Goal: Task Accomplishment & Management: Complete application form

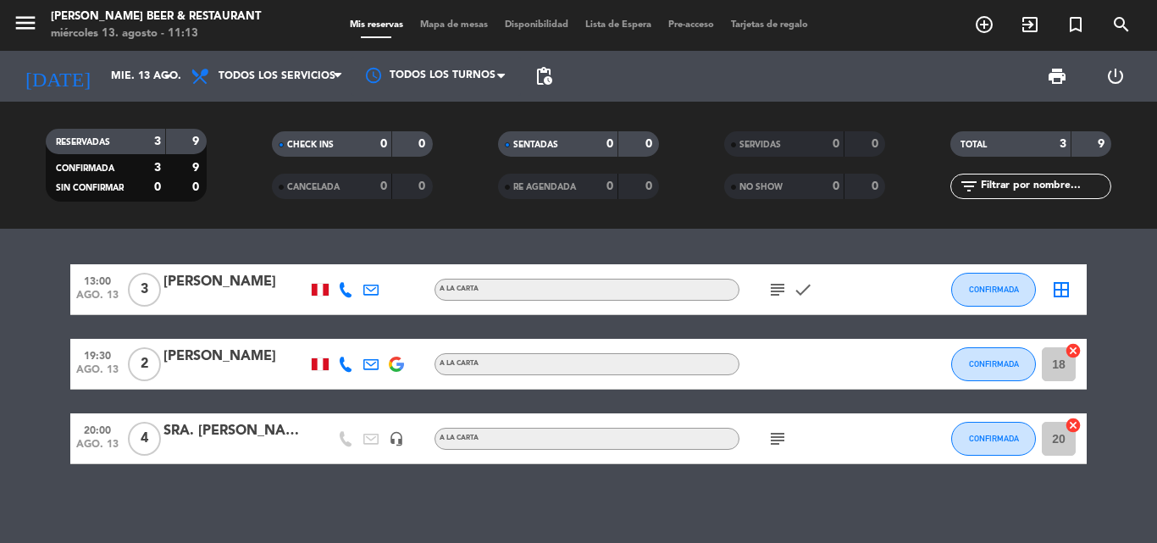
click at [780, 290] on icon "subject" at bounding box center [778, 290] width 20 height 20
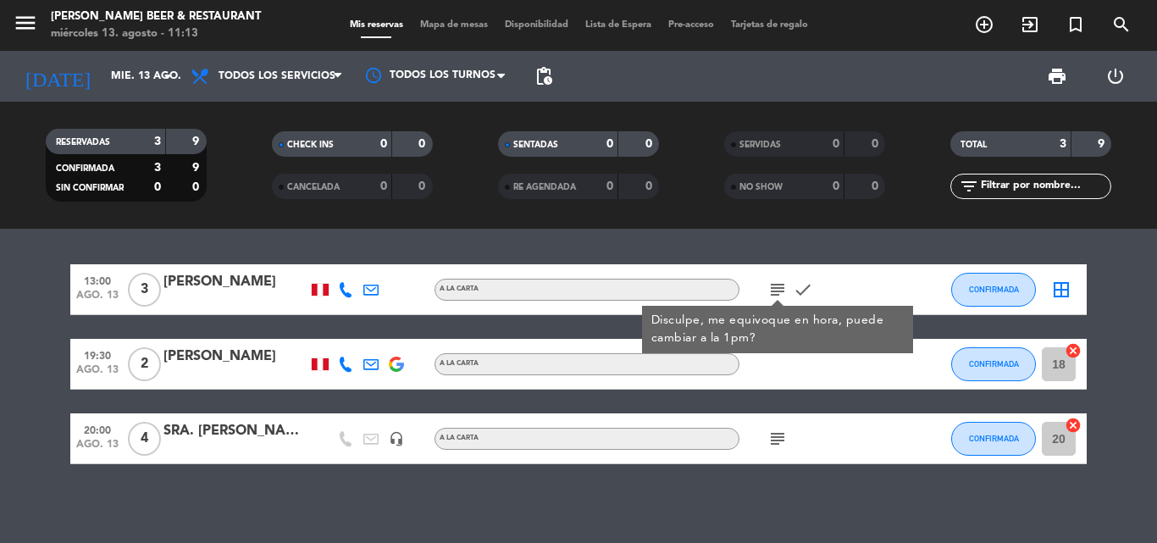
click at [719, 501] on div "13:00 ago. 13 3 [PERSON_NAME] A [PERSON_NAME] subject Disculpe, me equivoque en…" at bounding box center [578, 386] width 1157 height 314
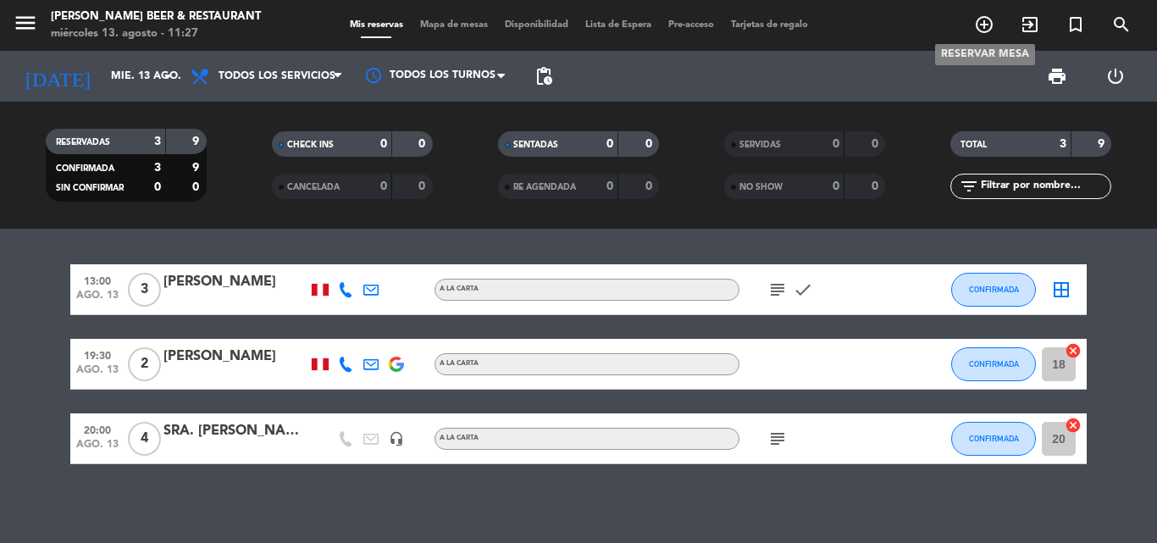
click at [983, 23] on icon "add_circle_outline" at bounding box center [984, 24] width 20 height 20
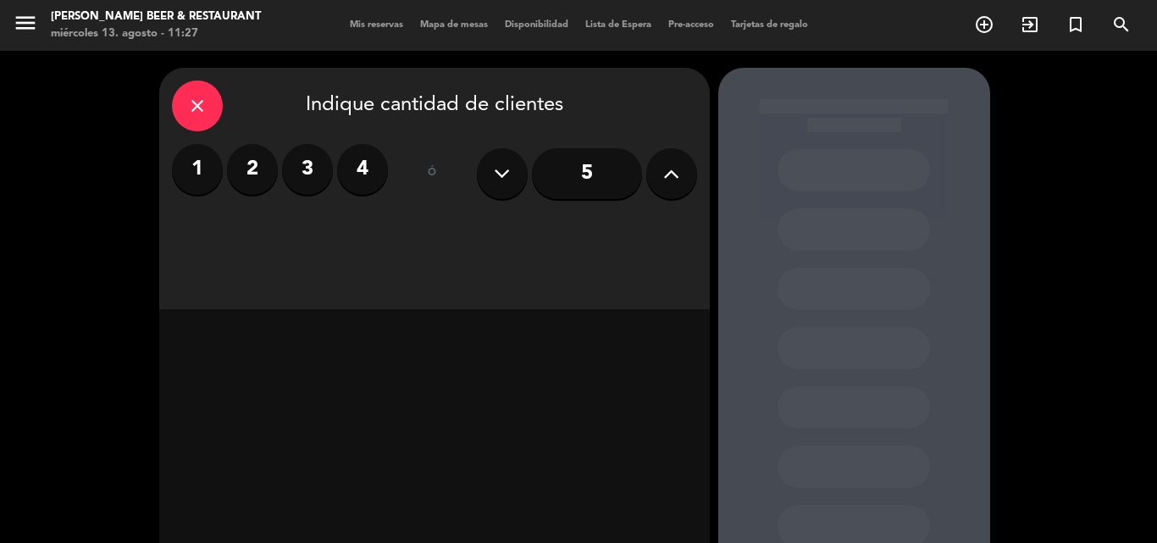
click at [256, 182] on label "2" at bounding box center [252, 169] width 51 height 51
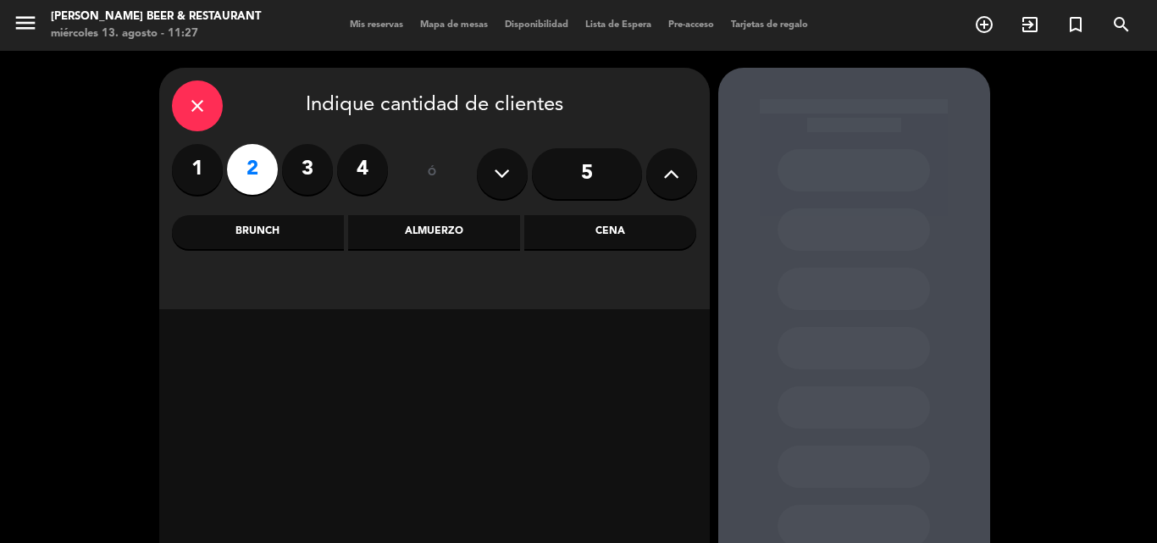
click at [325, 238] on div "Brunch" at bounding box center [258, 232] width 172 height 34
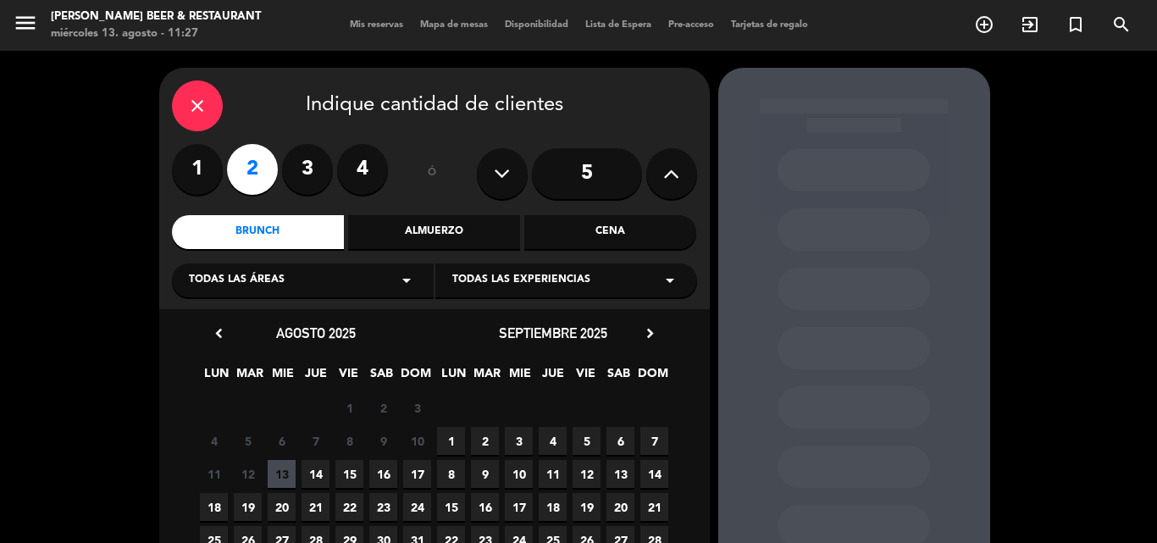
click at [472, 233] on div "Almuerzo" at bounding box center [434, 232] width 172 height 34
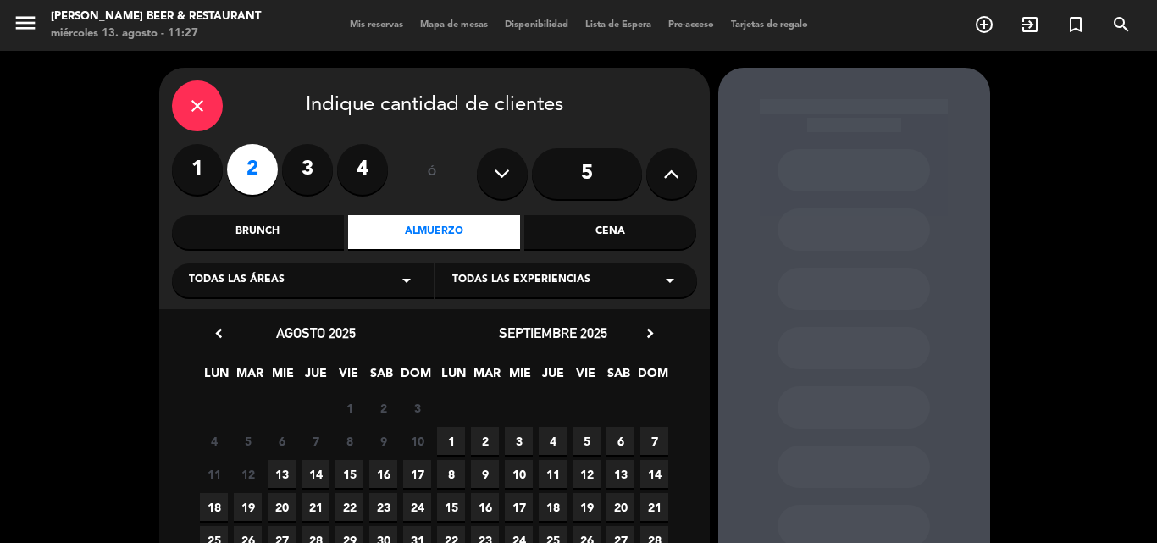
click at [401, 284] on icon "arrow_drop_down" at bounding box center [407, 280] width 20 height 20
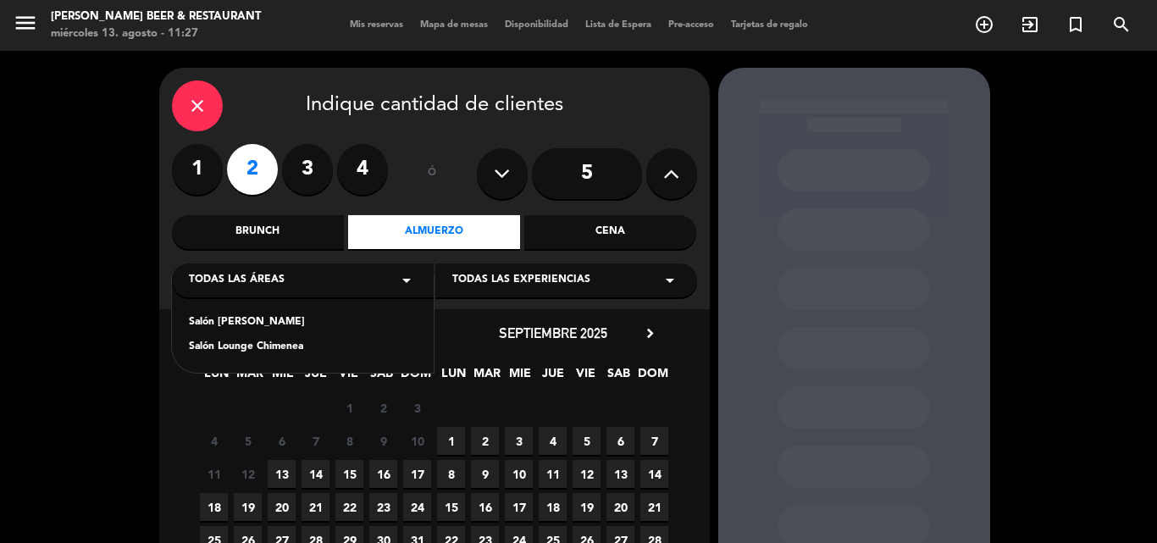
click at [268, 328] on div "Salón [PERSON_NAME]" at bounding box center [303, 322] width 228 height 17
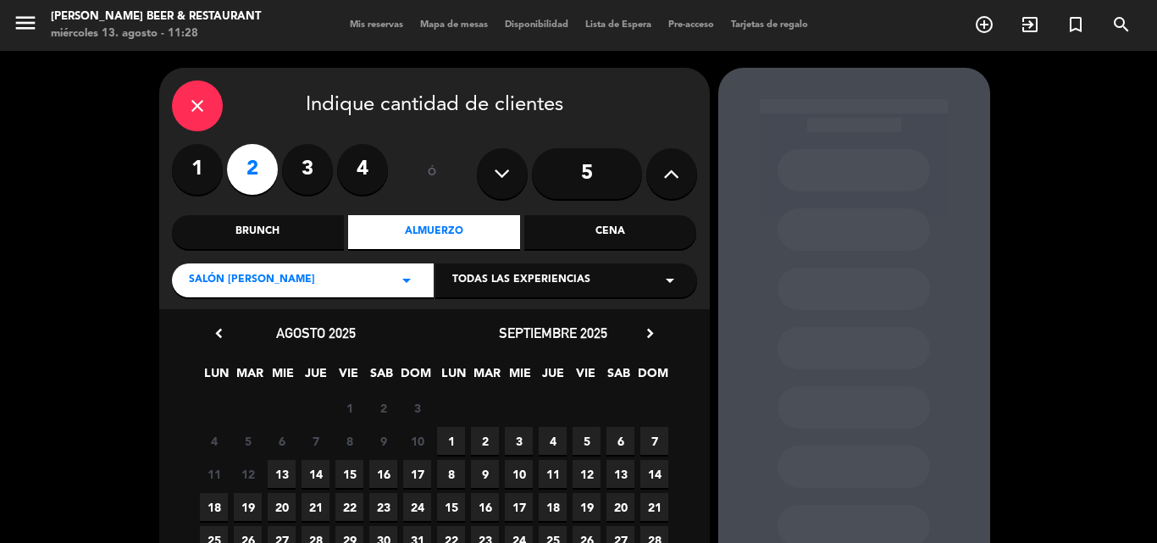
click at [669, 282] on icon "arrow_drop_down" at bounding box center [670, 280] width 20 height 20
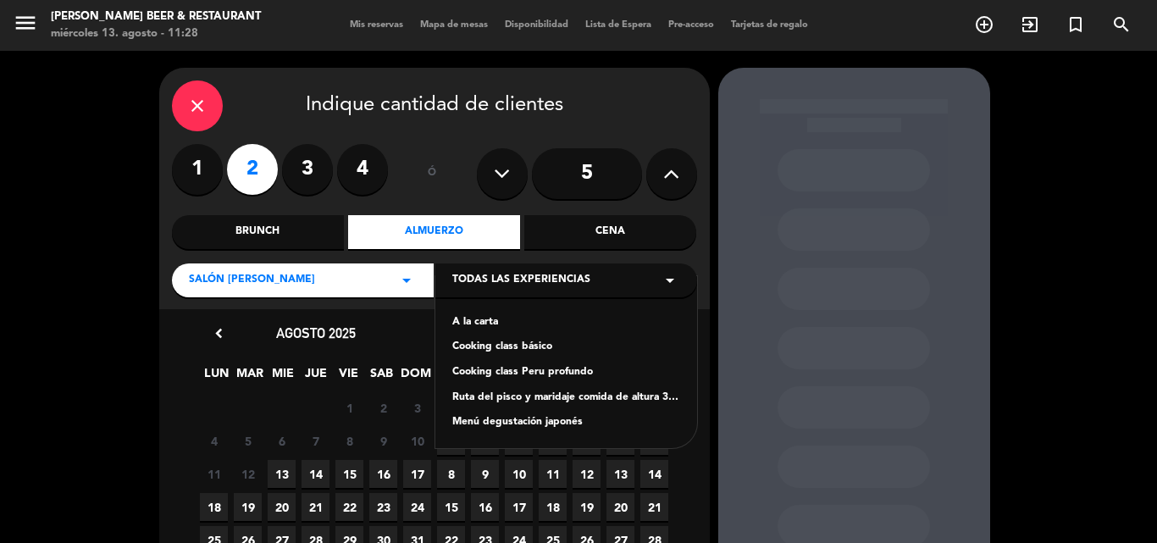
click at [558, 424] on div "Menú degustación japonés" at bounding box center [566, 422] width 228 height 17
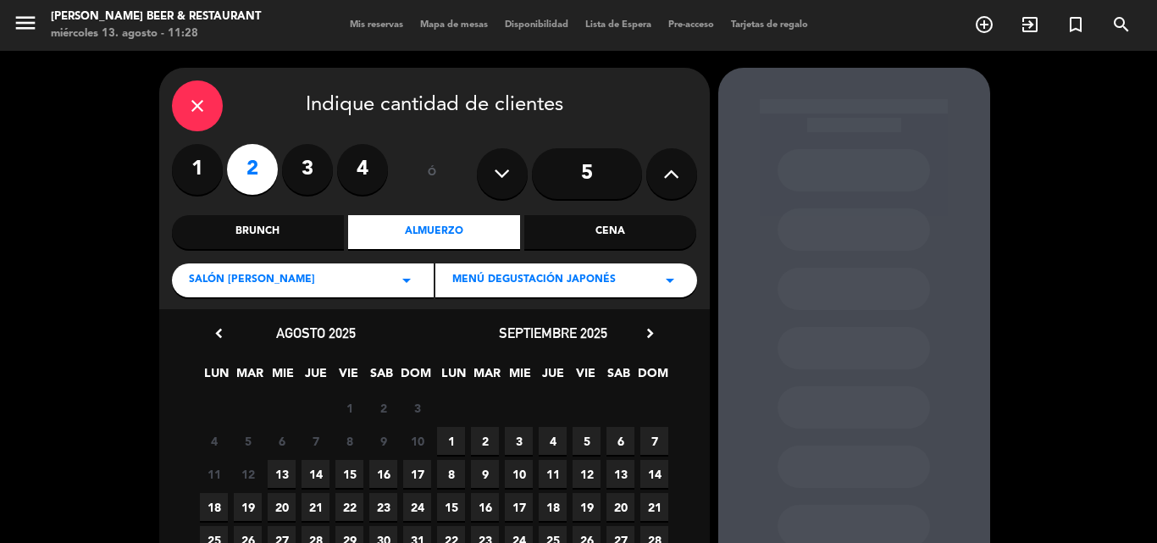
click at [280, 475] on span "13" at bounding box center [282, 474] width 28 height 28
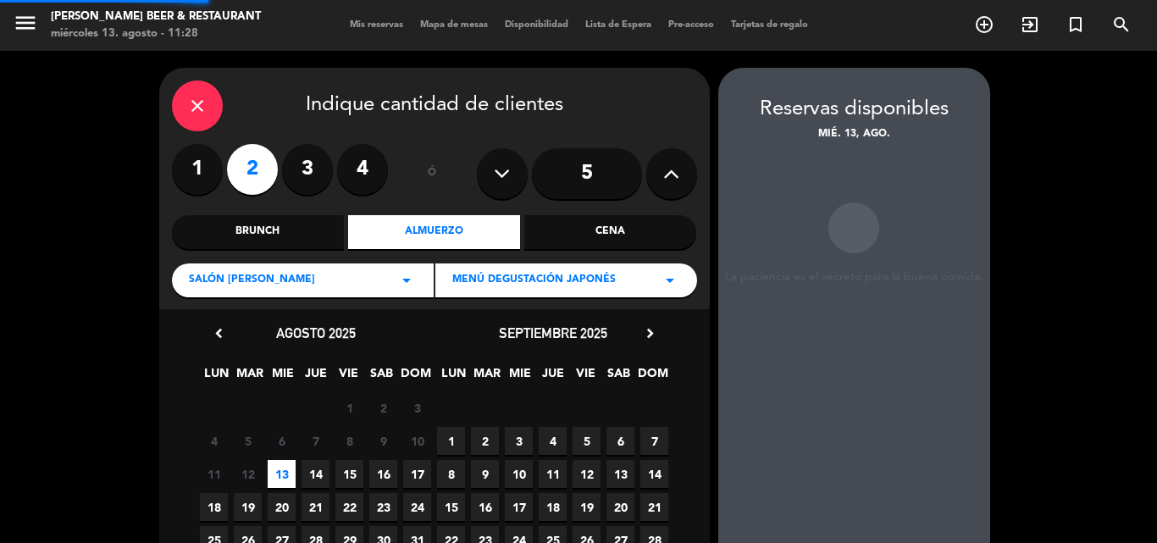
scroll to position [68, 0]
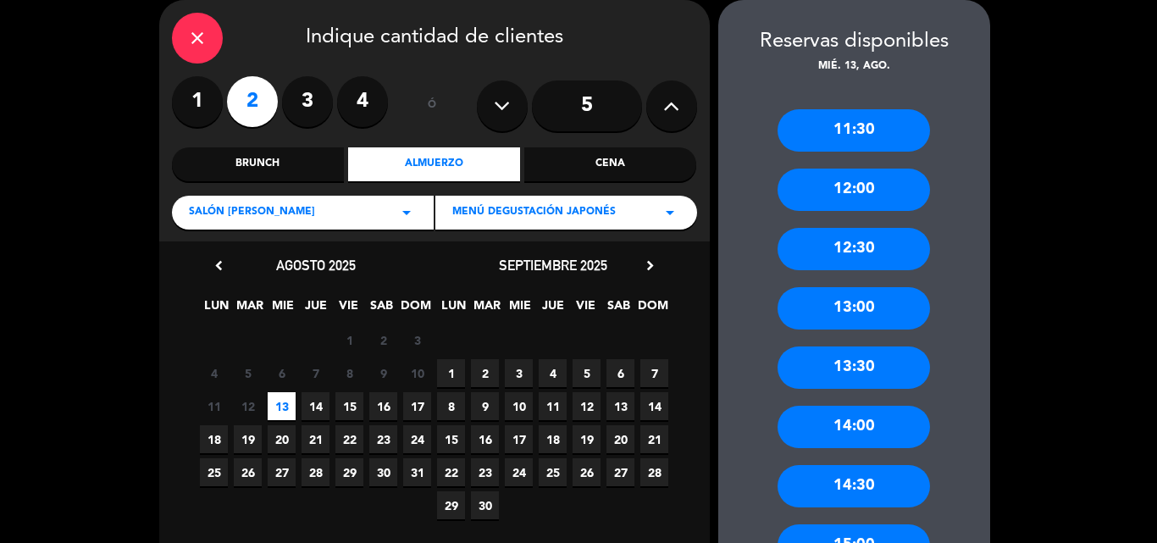
click at [841, 314] on div "13:00" at bounding box center [854, 308] width 153 height 42
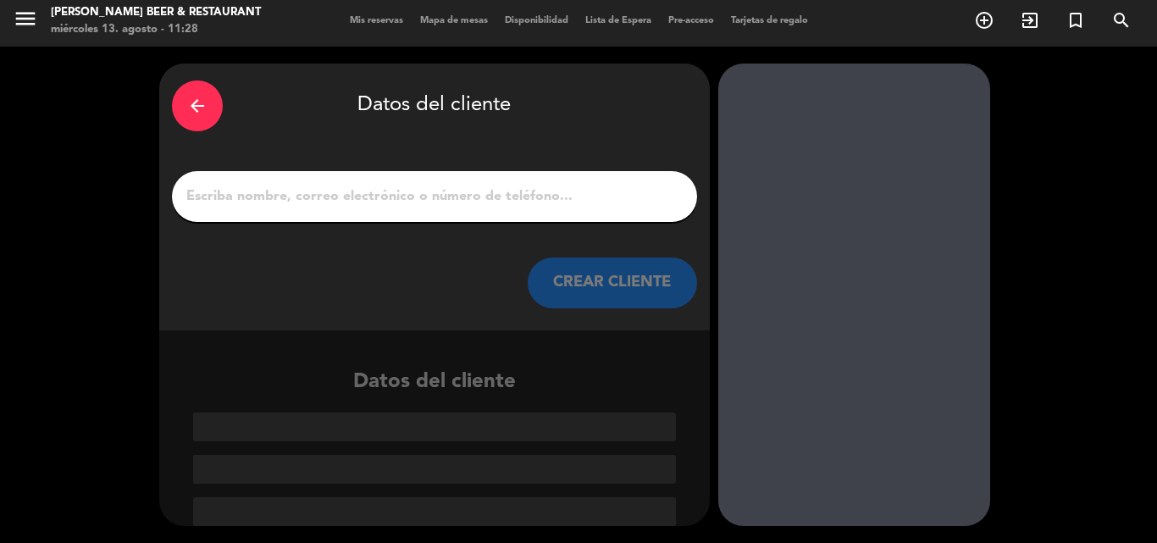
click at [321, 205] on input "1" at bounding box center [435, 197] width 500 height 24
type input "m"
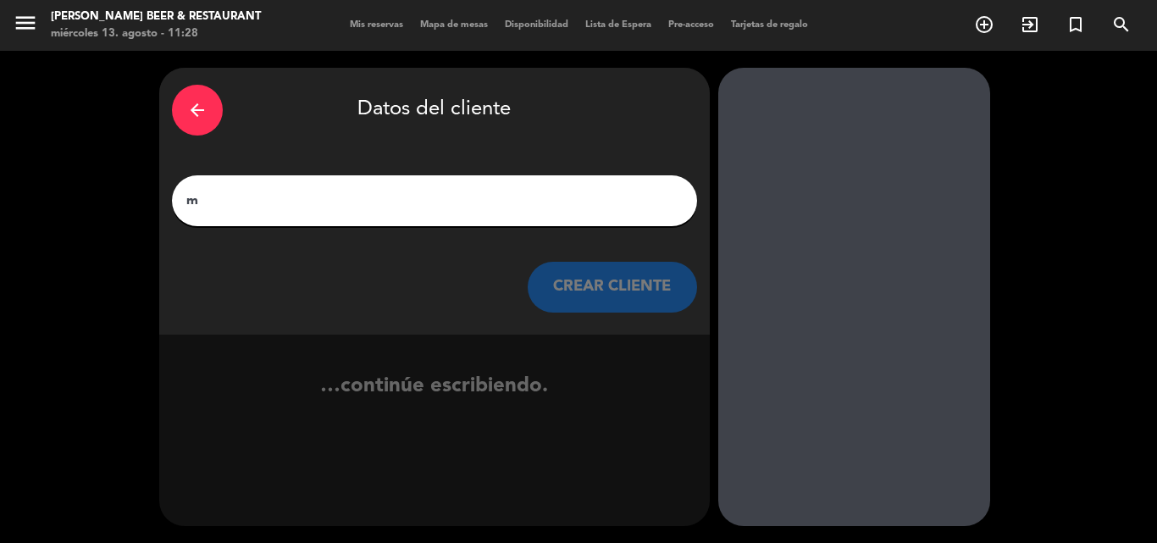
scroll to position [0, 0]
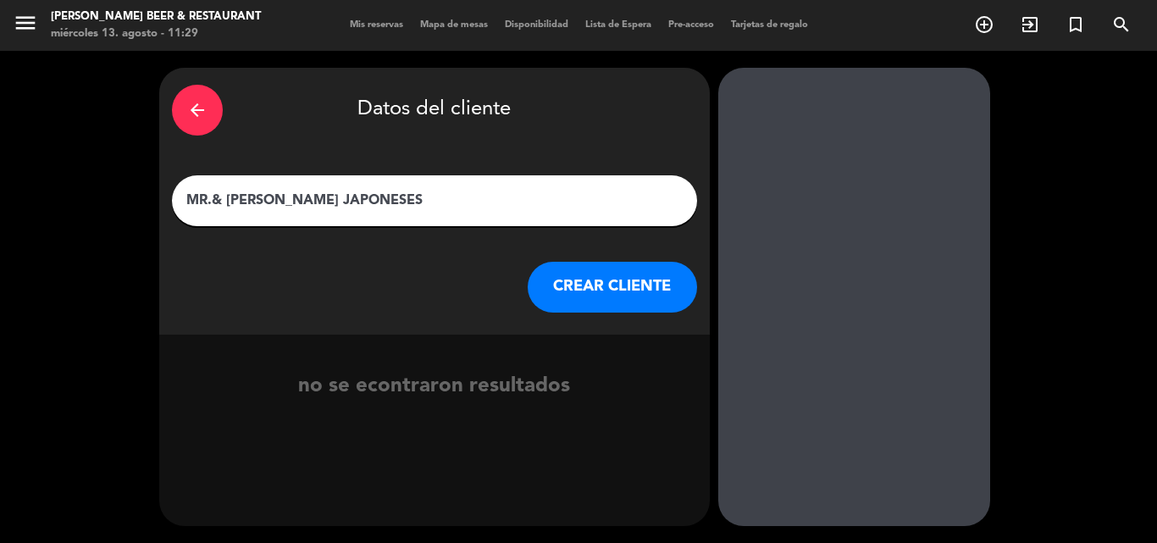
type input "MR.& [PERSON_NAME] JAPONESES"
click at [611, 302] on button "CREAR CLIENTE" at bounding box center [612, 287] width 169 height 51
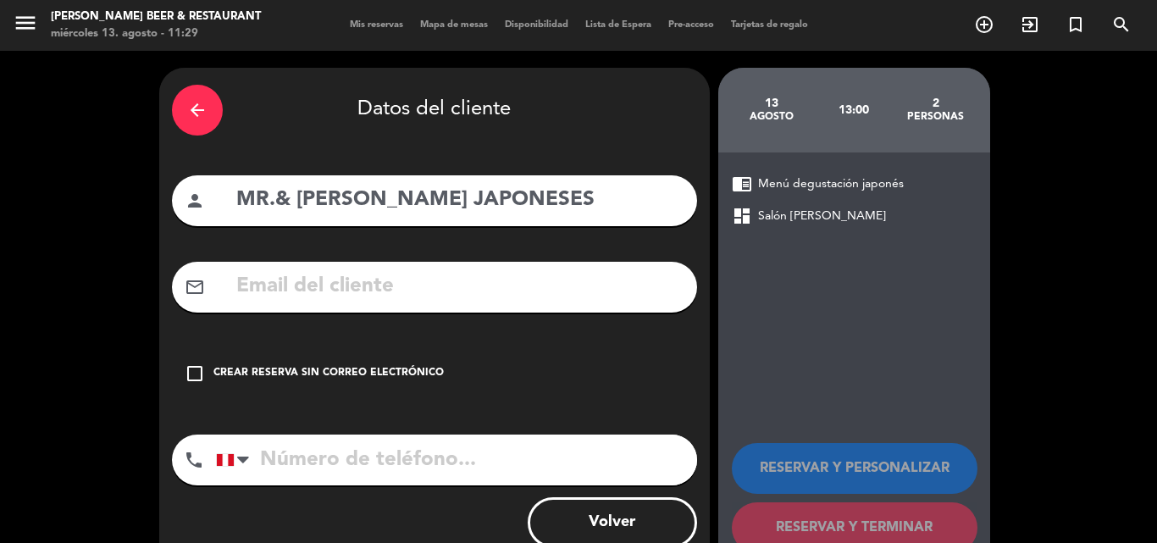
click at [191, 373] on icon "check_box_outline_blank" at bounding box center [195, 374] width 20 height 20
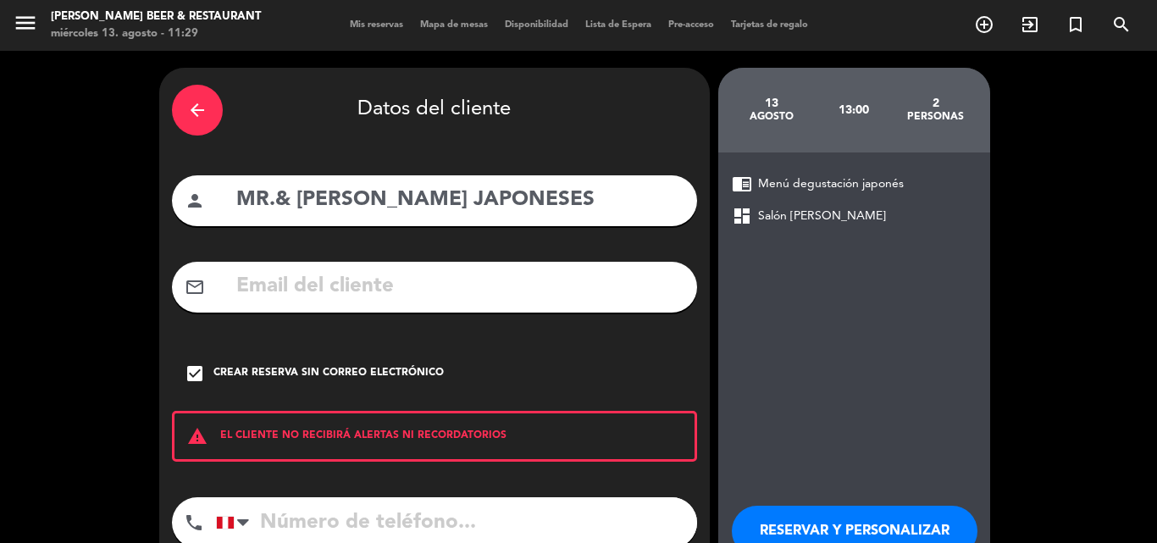
click at [794, 532] on button "RESERVAR Y PERSONALIZAR" at bounding box center [855, 531] width 246 height 51
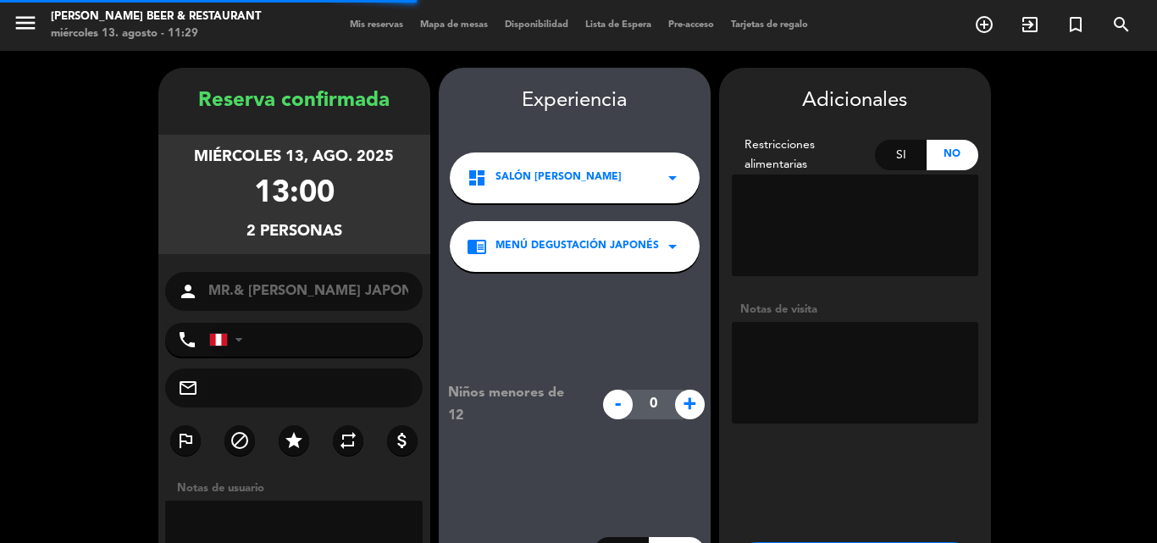
scroll to position [68, 0]
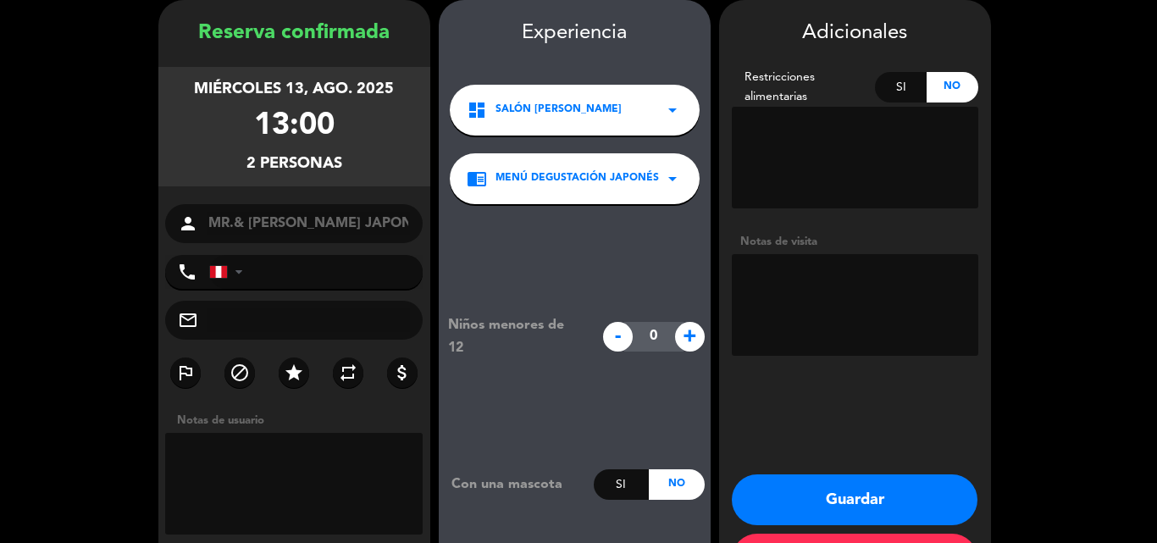
click at [765, 269] on textarea at bounding box center [855, 305] width 247 height 102
click at [836, 275] on textarea at bounding box center [855, 305] width 247 height 102
type textarea "SET MENU JAPONES UKHU TRAVEL"
click at [819, 498] on button "Guardar" at bounding box center [855, 500] width 246 height 51
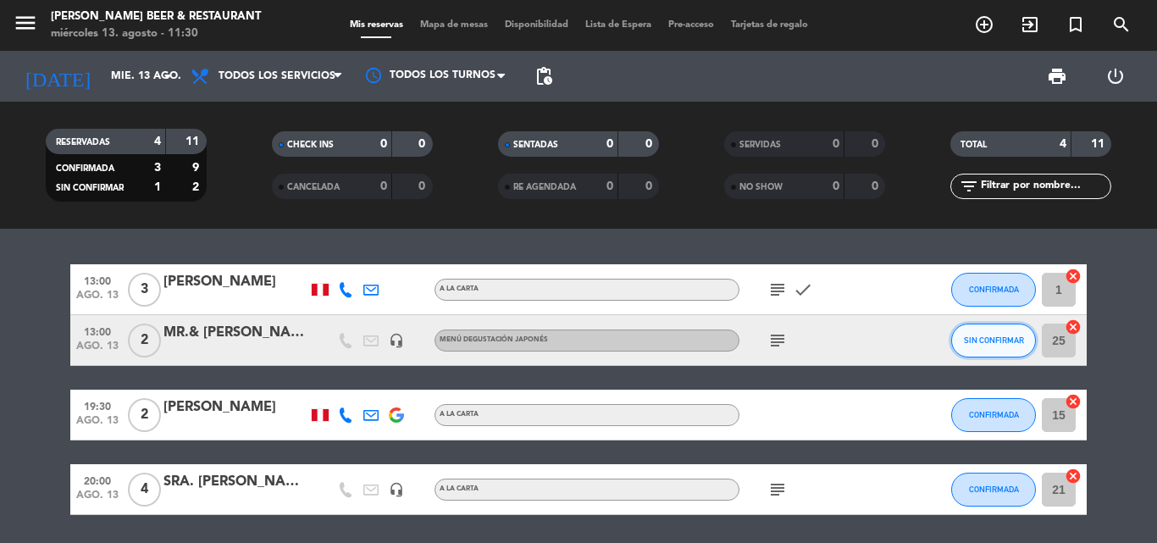
click at [999, 350] on button "SIN CONFIRMAR" at bounding box center [994, 341] width 85 height 34
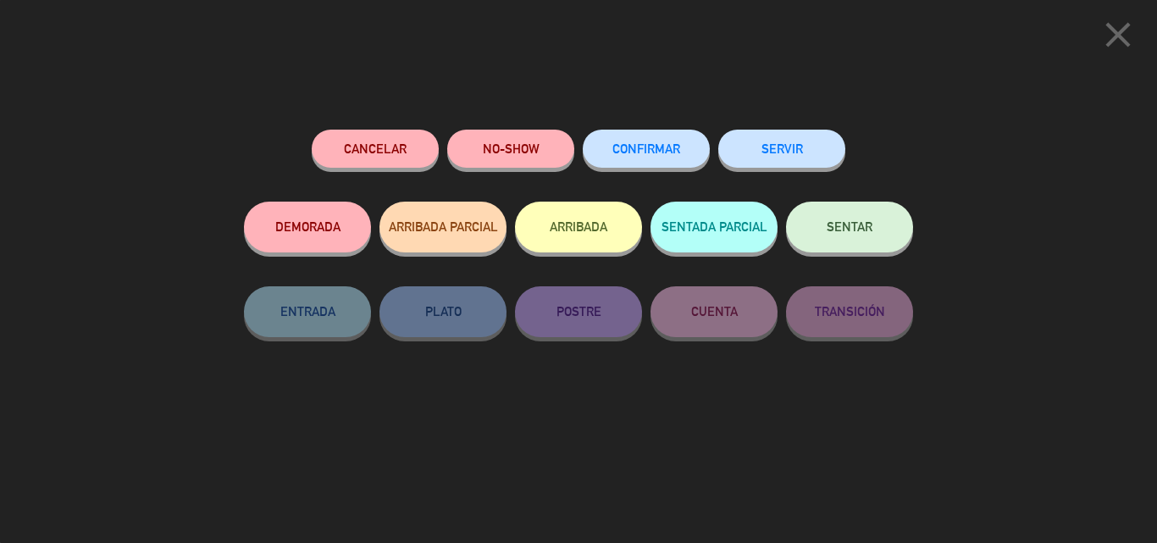
click at [663, 162] on button "CONFIRMAR" at bounding box center [646, 149] width 127 height 38
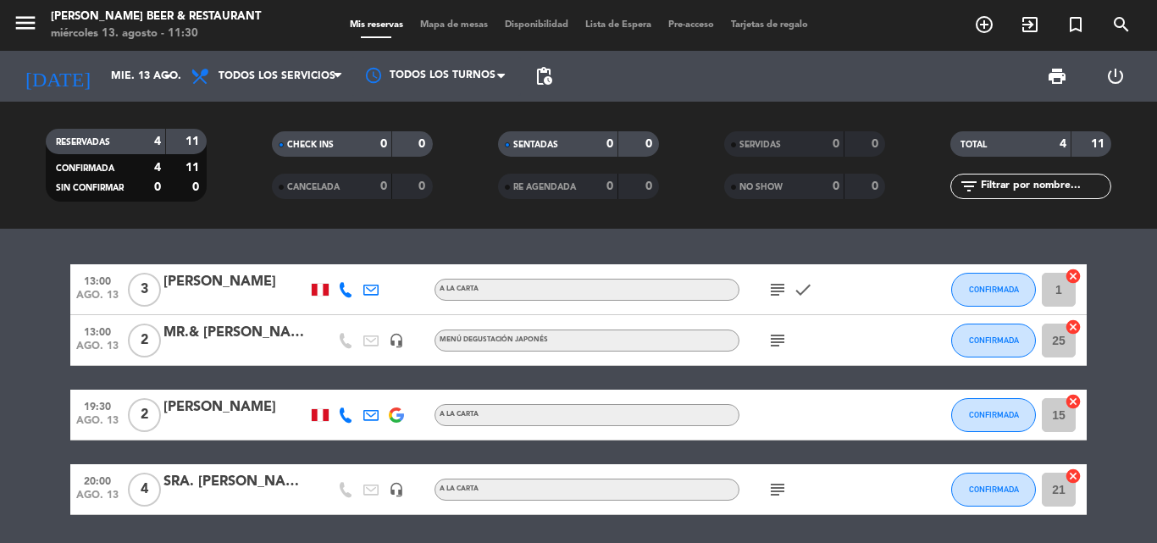
click at [774, 340] on icon "subject" at bounding box center [778, 340] width 20 height 20
